Goal: Register for event/course

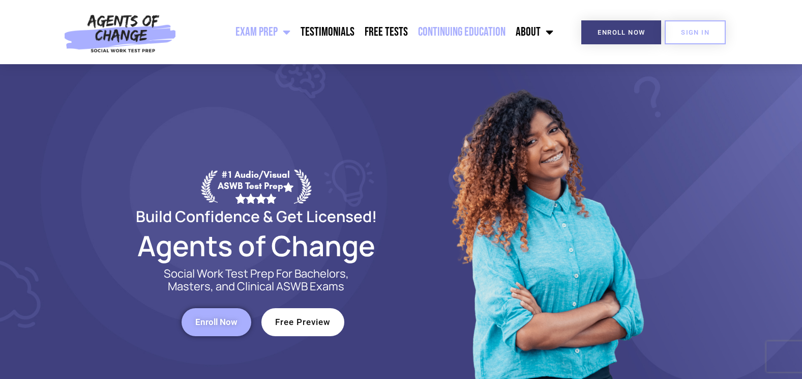
click at [452, 35] on link "Continuing Education" at bounding box center [462, 31] width 98 height 25
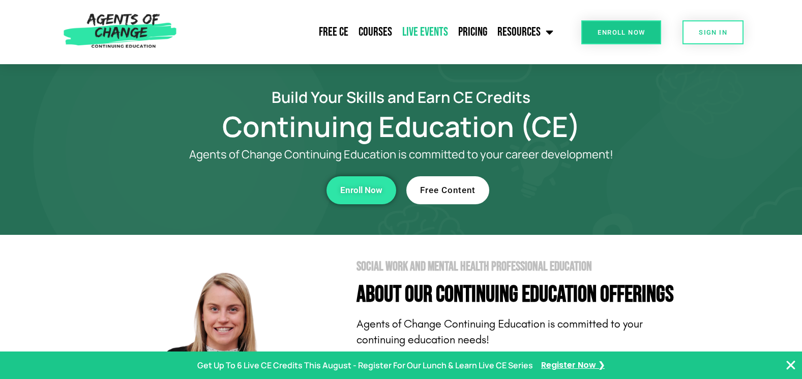
click at [422, 30] on link "Live Events" at bounding box center [425, 31] width 56 height 25
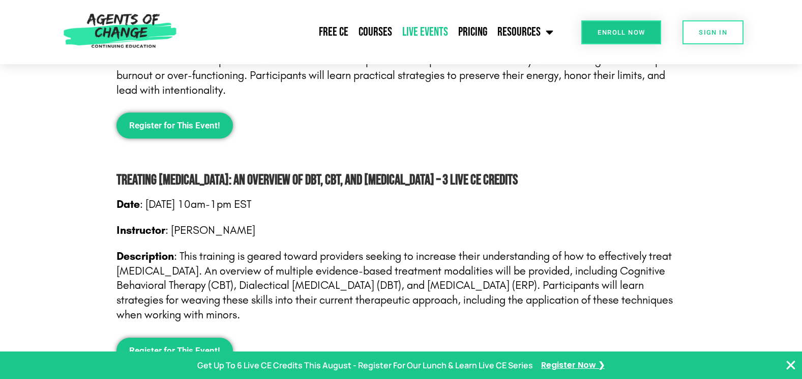
scroll to position [988, 0]
